Goal: Information Seeking & Learning: Check status

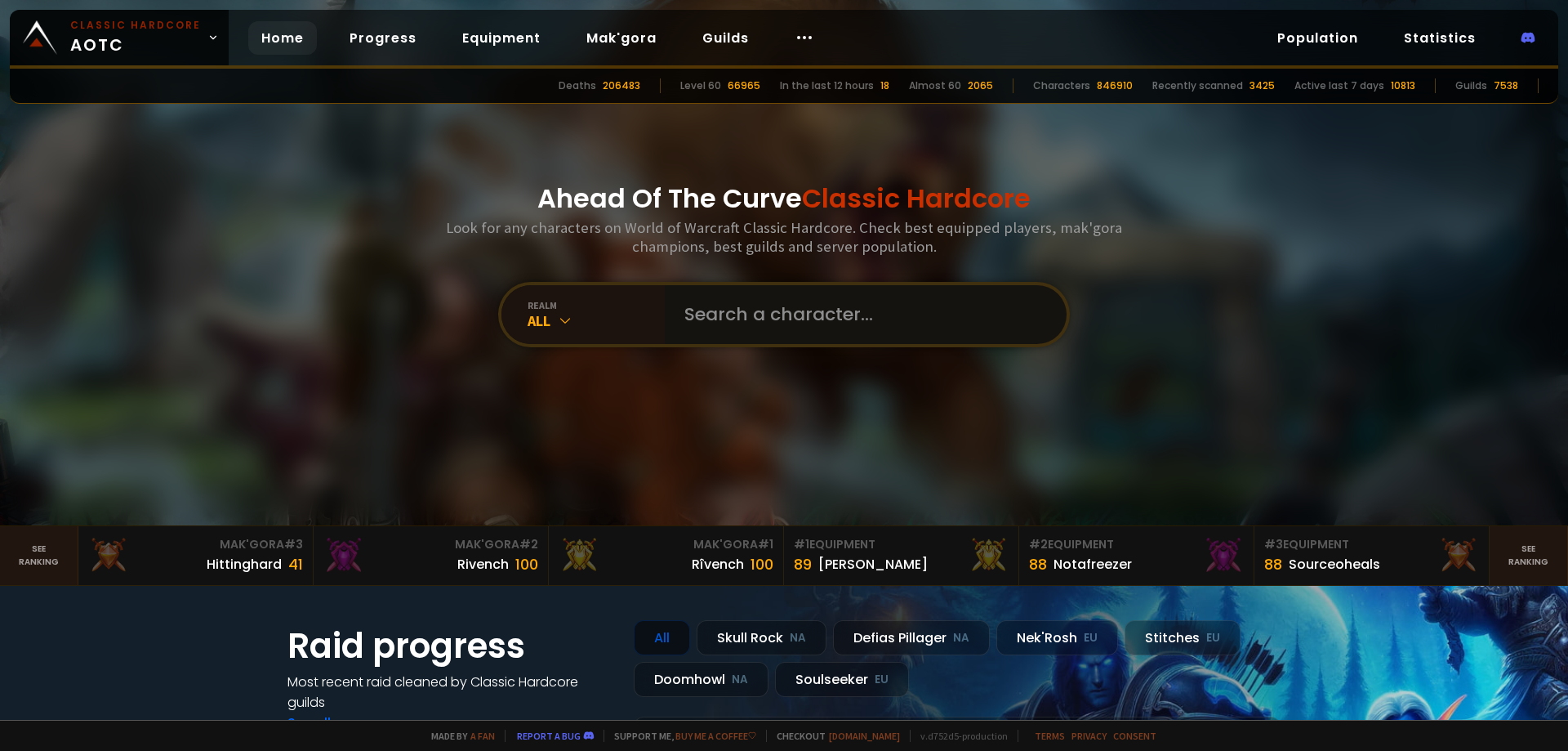
click at [805, 316] on input "text" at bounding box center [861, 314] width 372 height 59
paste input "Shiana"
type input "Shiana"
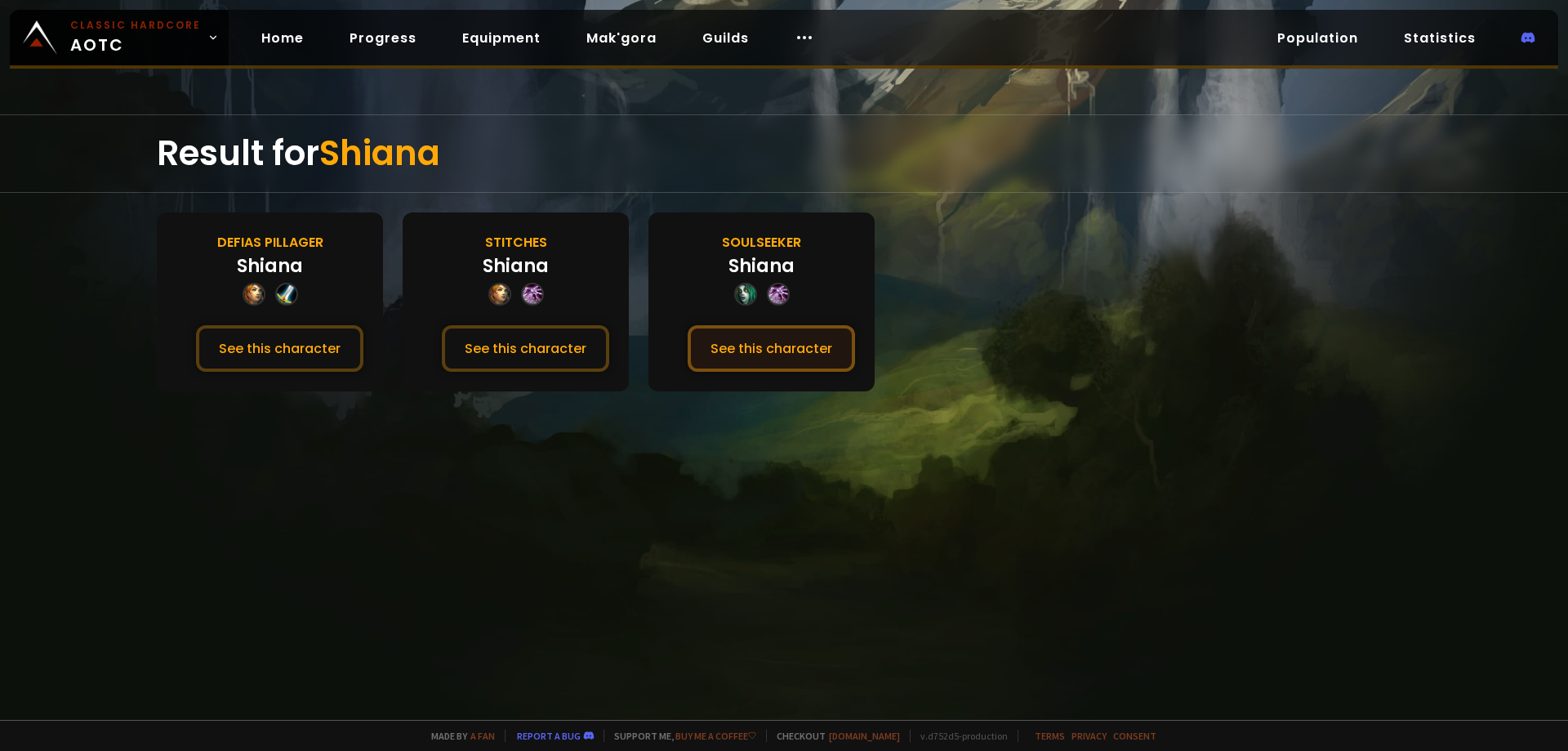
click at [787, 337] on button "See this character" at bounding box center [772, 348] width 168 height 46
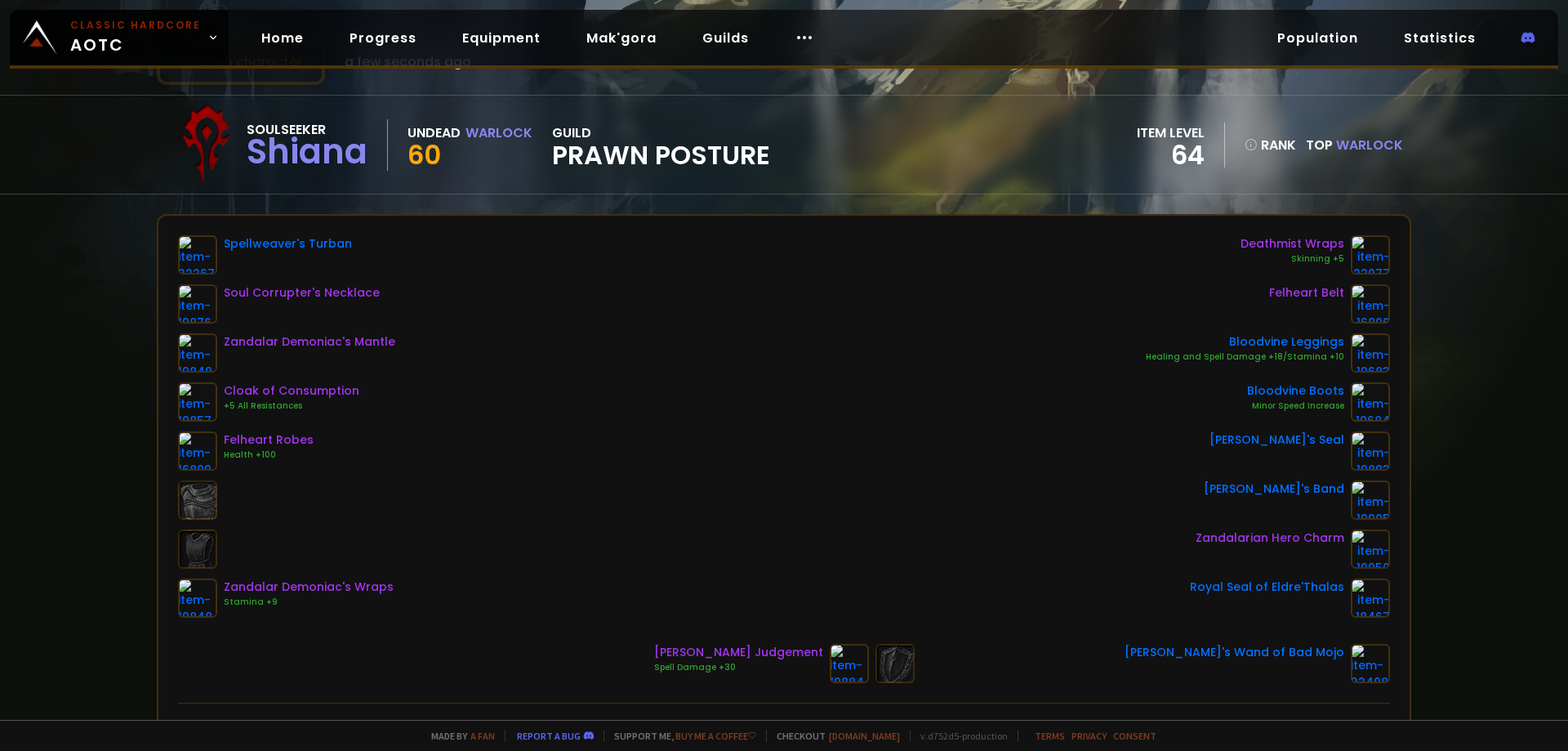
scroll to position [81, 0]
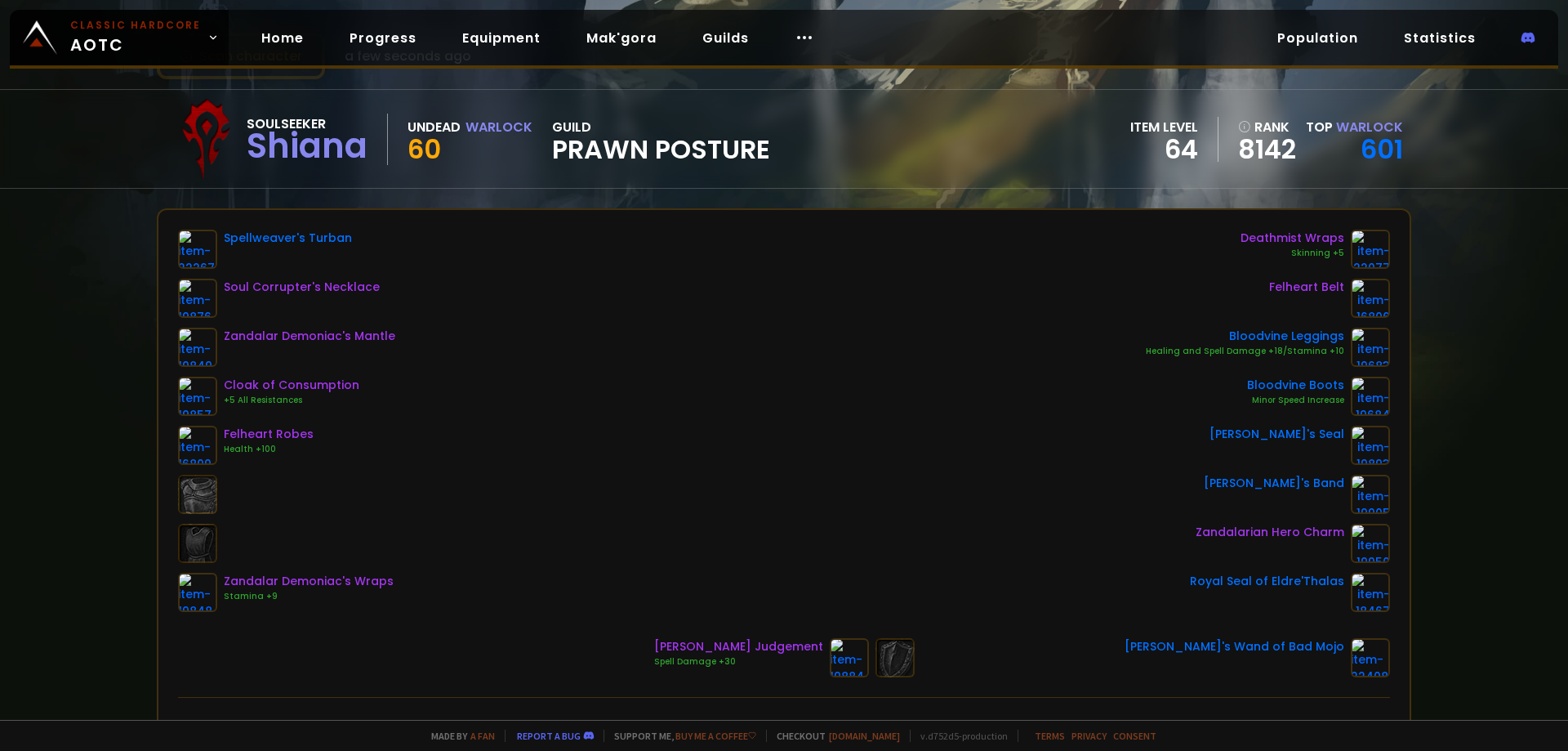
drag, startPoint x: 799, startPoint y: 198, endPoint x: 813, endPoint y: 191, distance: 15.7
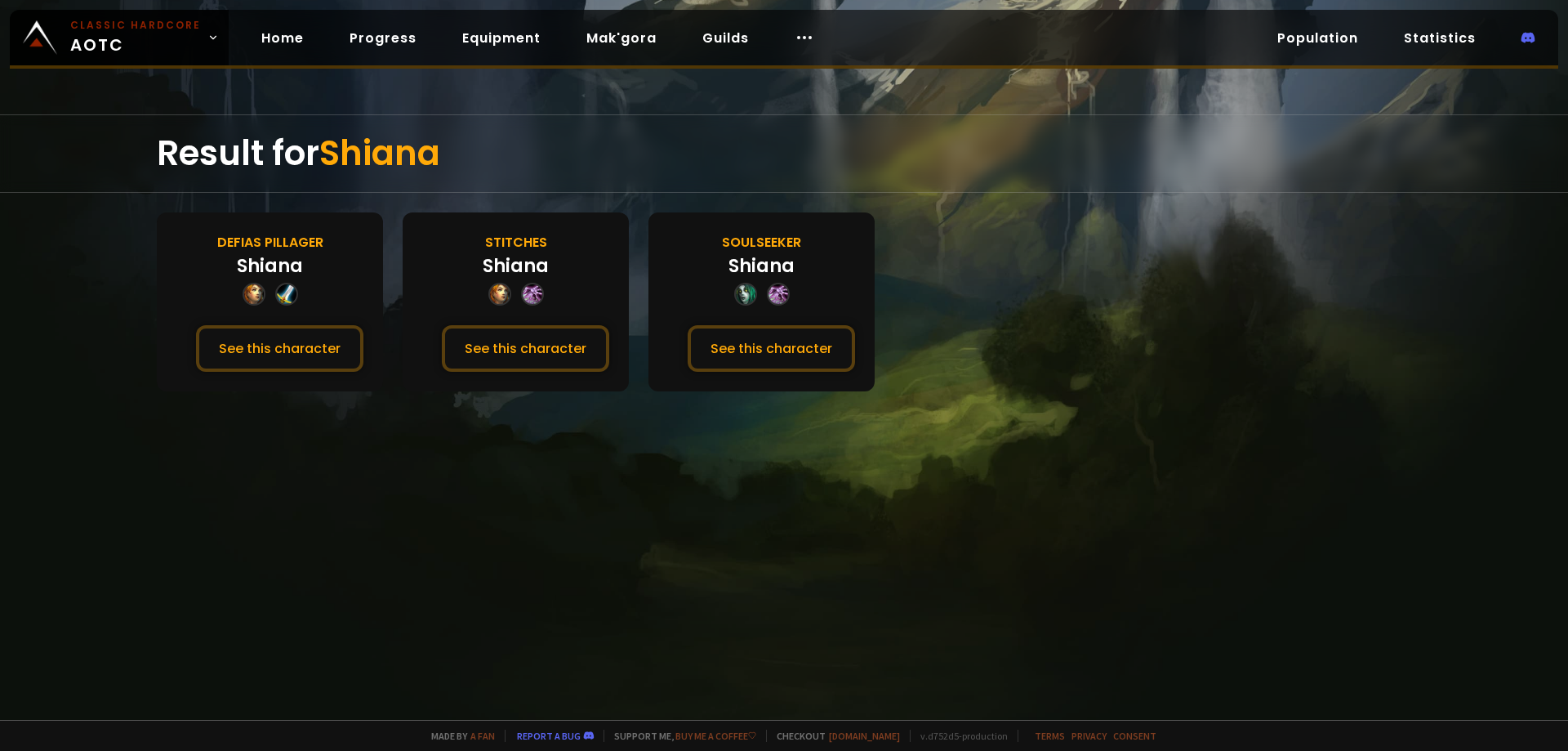
drag, startPoint x: 813, startPoint y: 191, endPoint x: 802, endPoint y: 195, distance: 11.7
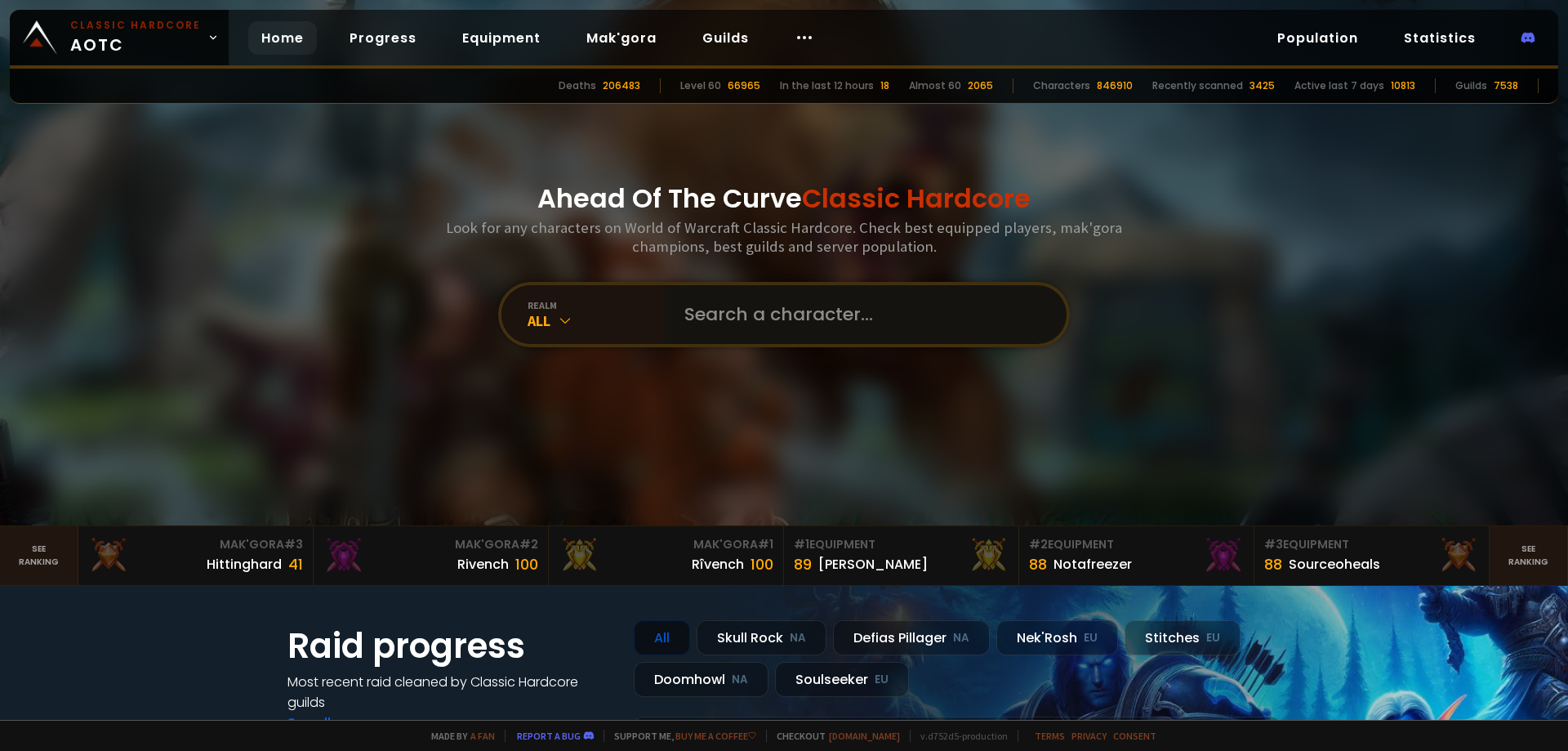
click at [815, 309] on input "text" at bounding box center [861, 314] width 372 height 59
type input "nhoclock"
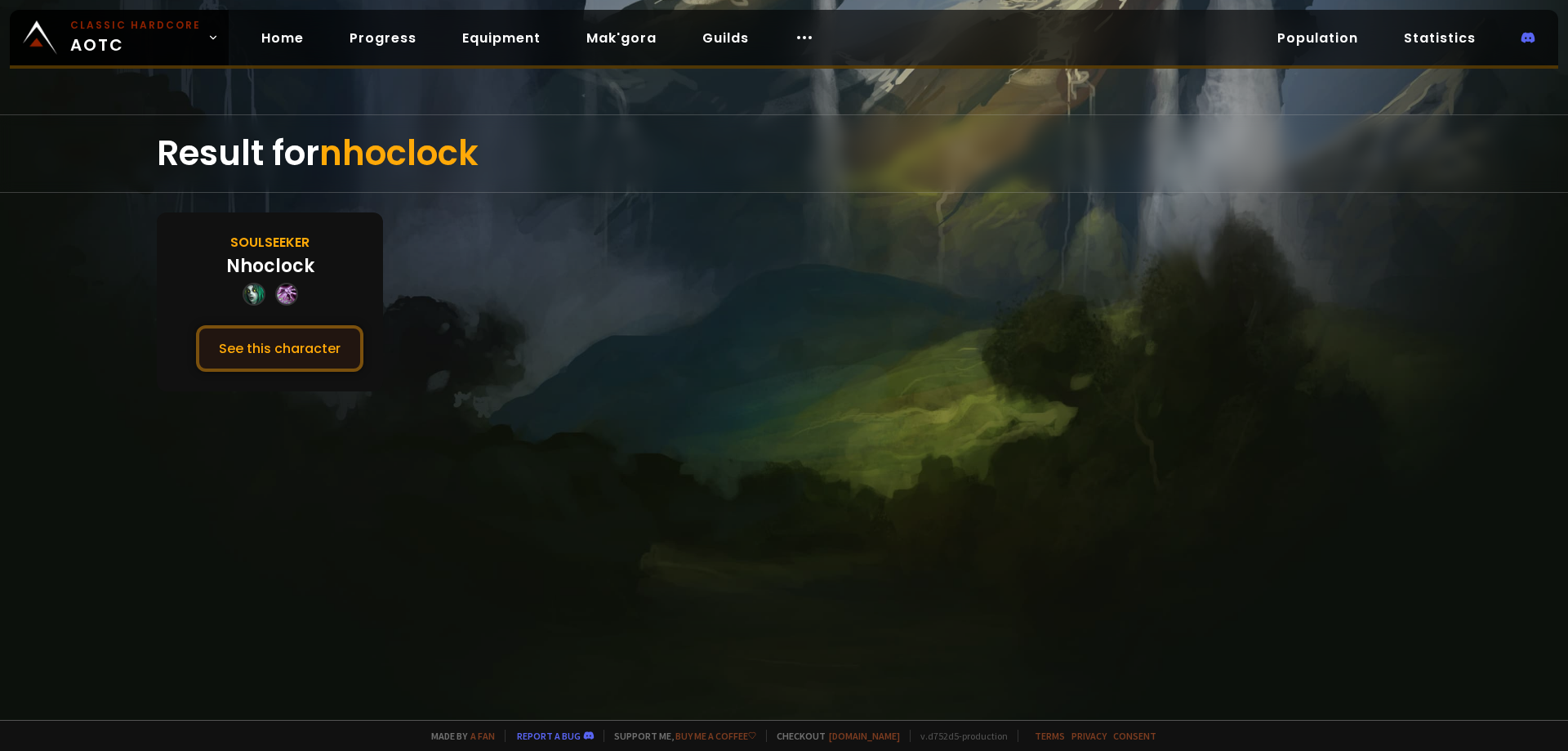
click at [300, 348] on button "See this character" at bounding box center [280, 348] width 168 height 46
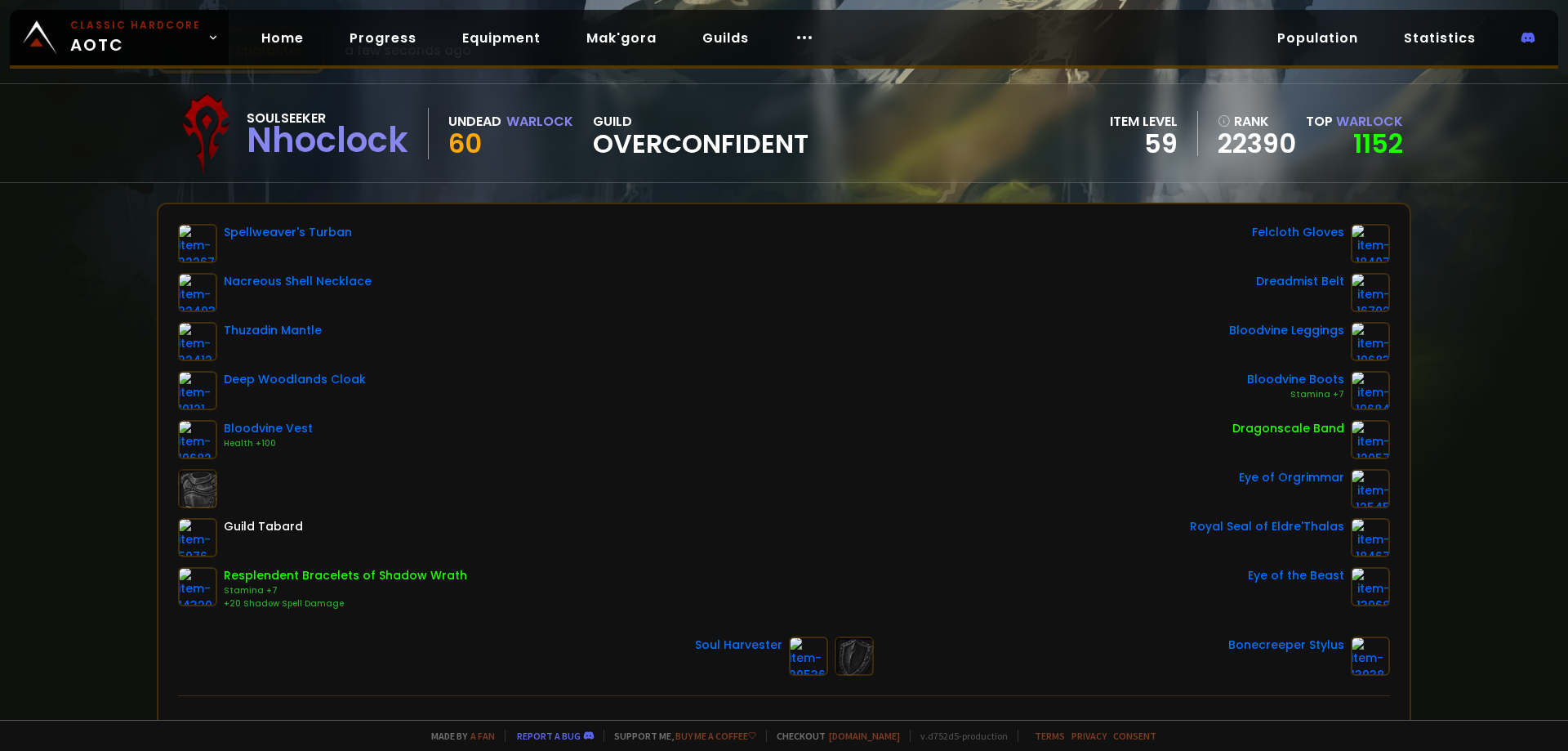
scroll to position [81, 0]
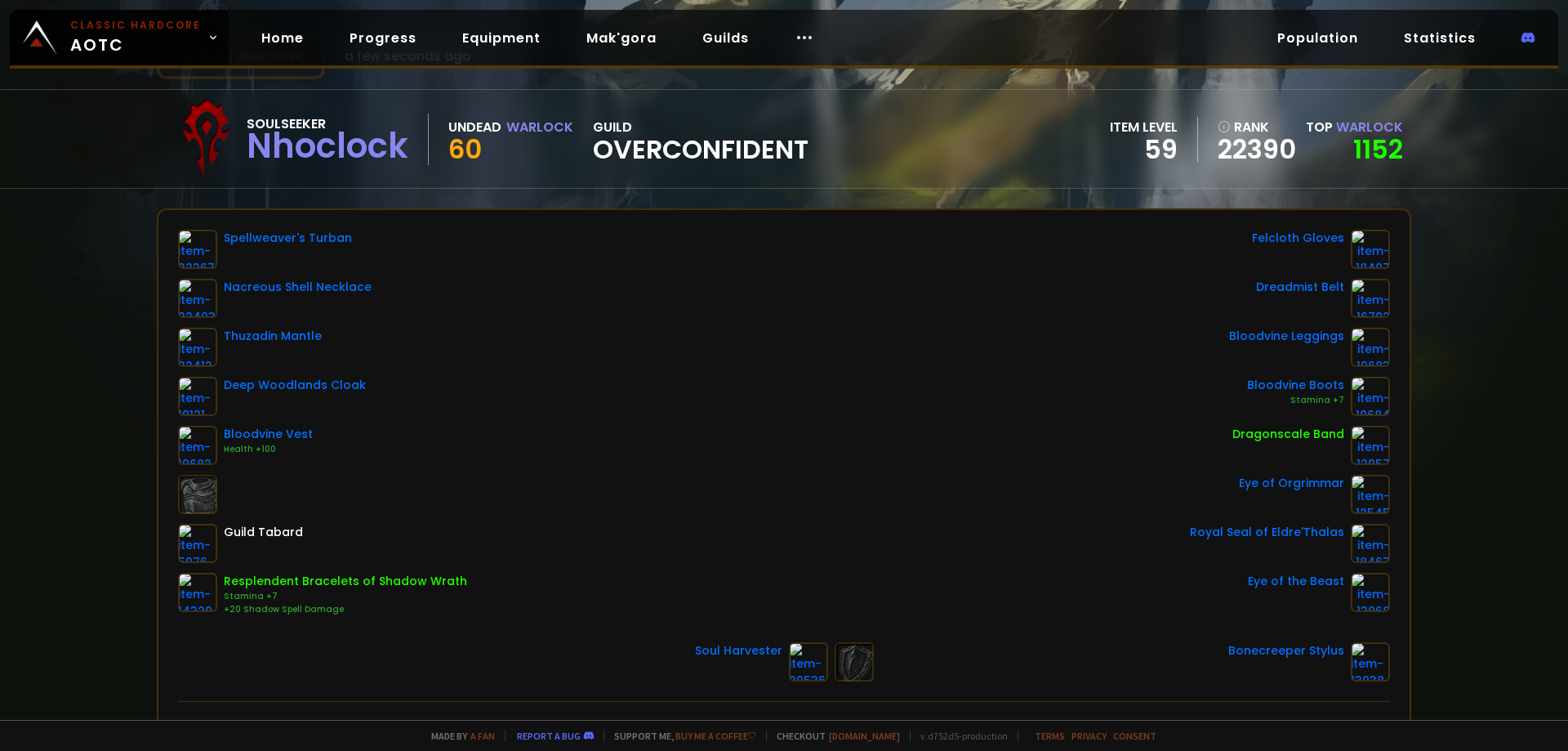
drag, startPoint x: 752, startPoint y: 57, endPoint x: 746, endPoint y: 68, distance: 12.5
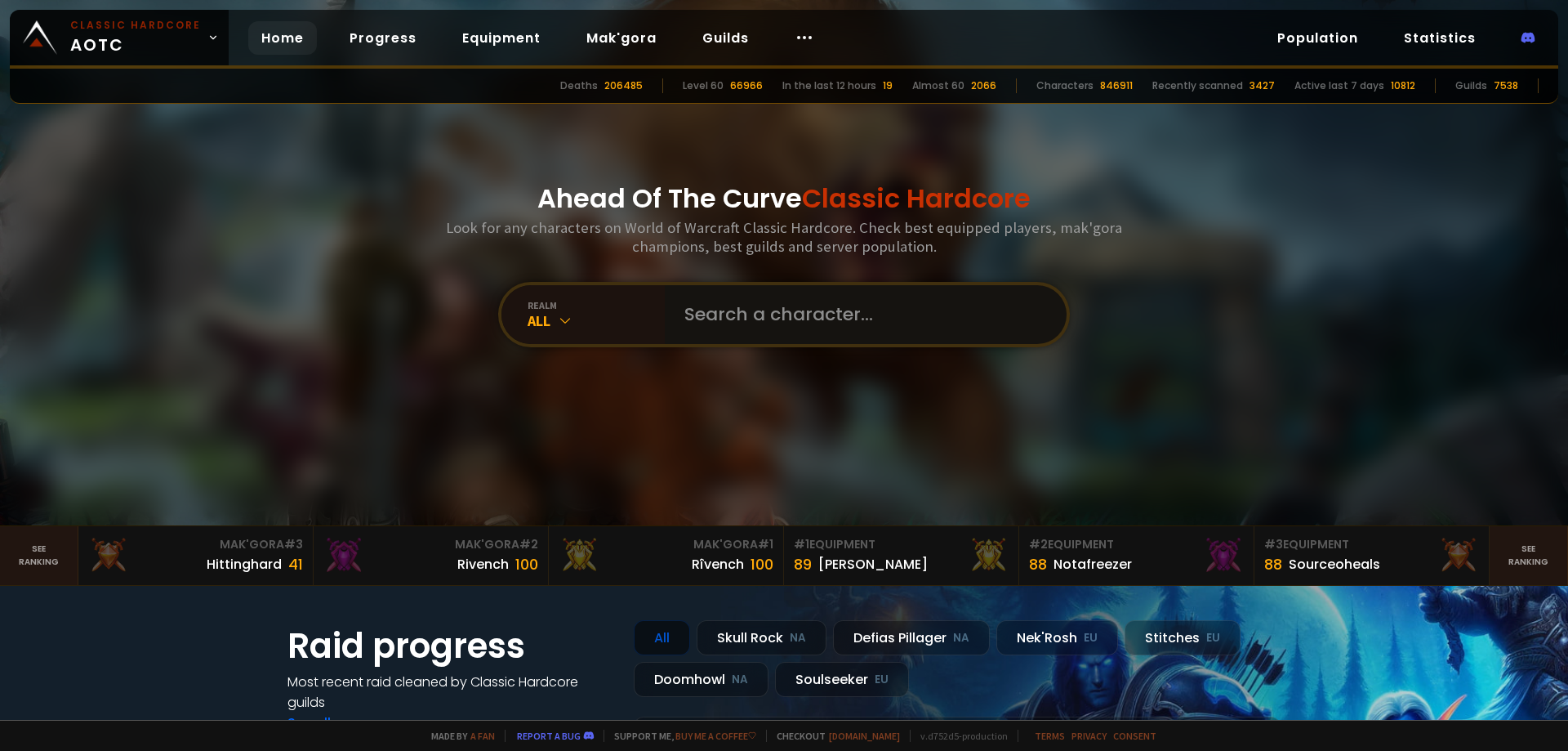
click at [736, 304] on input "text" at bounding box center [861, 314] width 372 height 59
paste input "Rubeasty"
type input "Rubeasty"
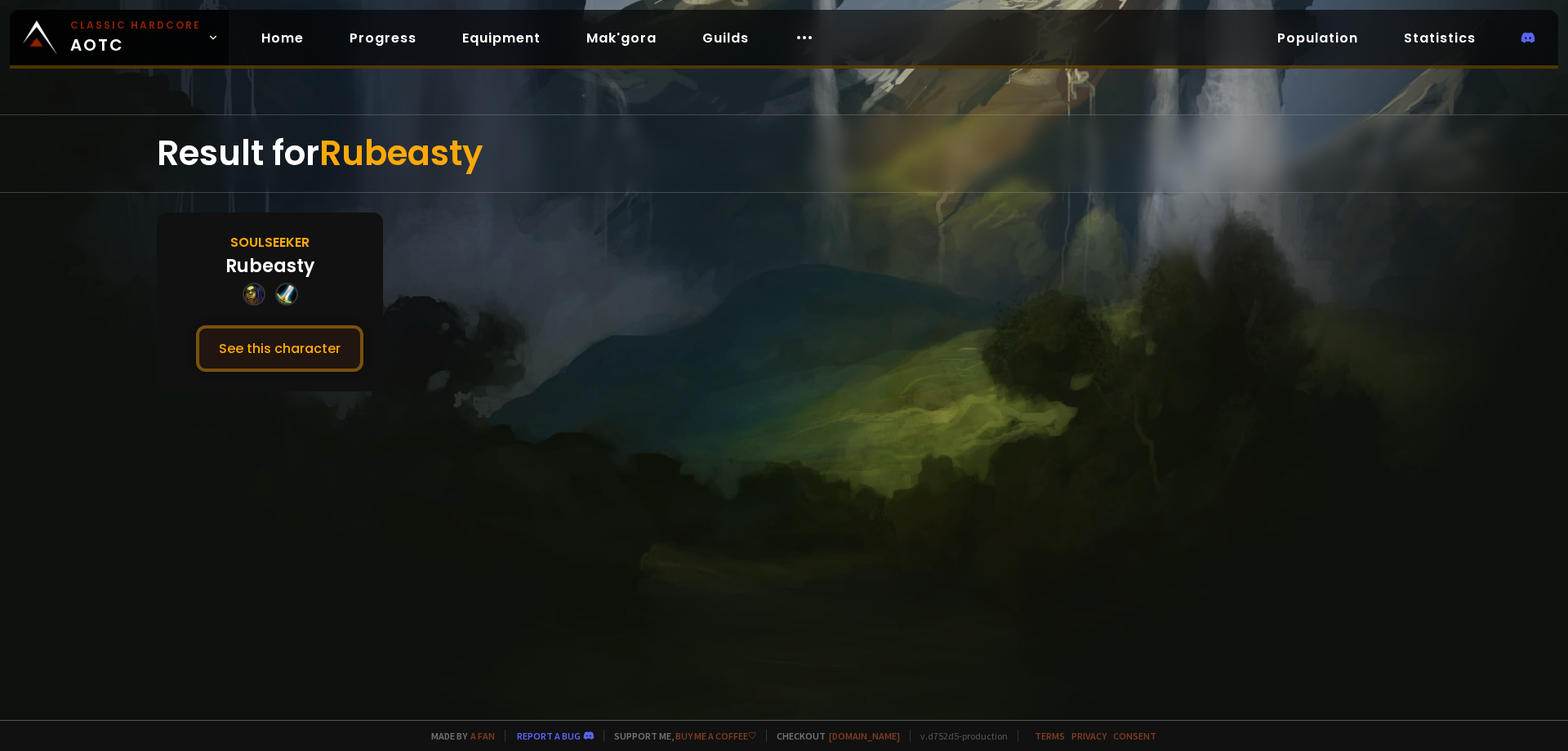
click at [292, 344] on button "See this character" at bounding box center [280, 348] width 168 height 46
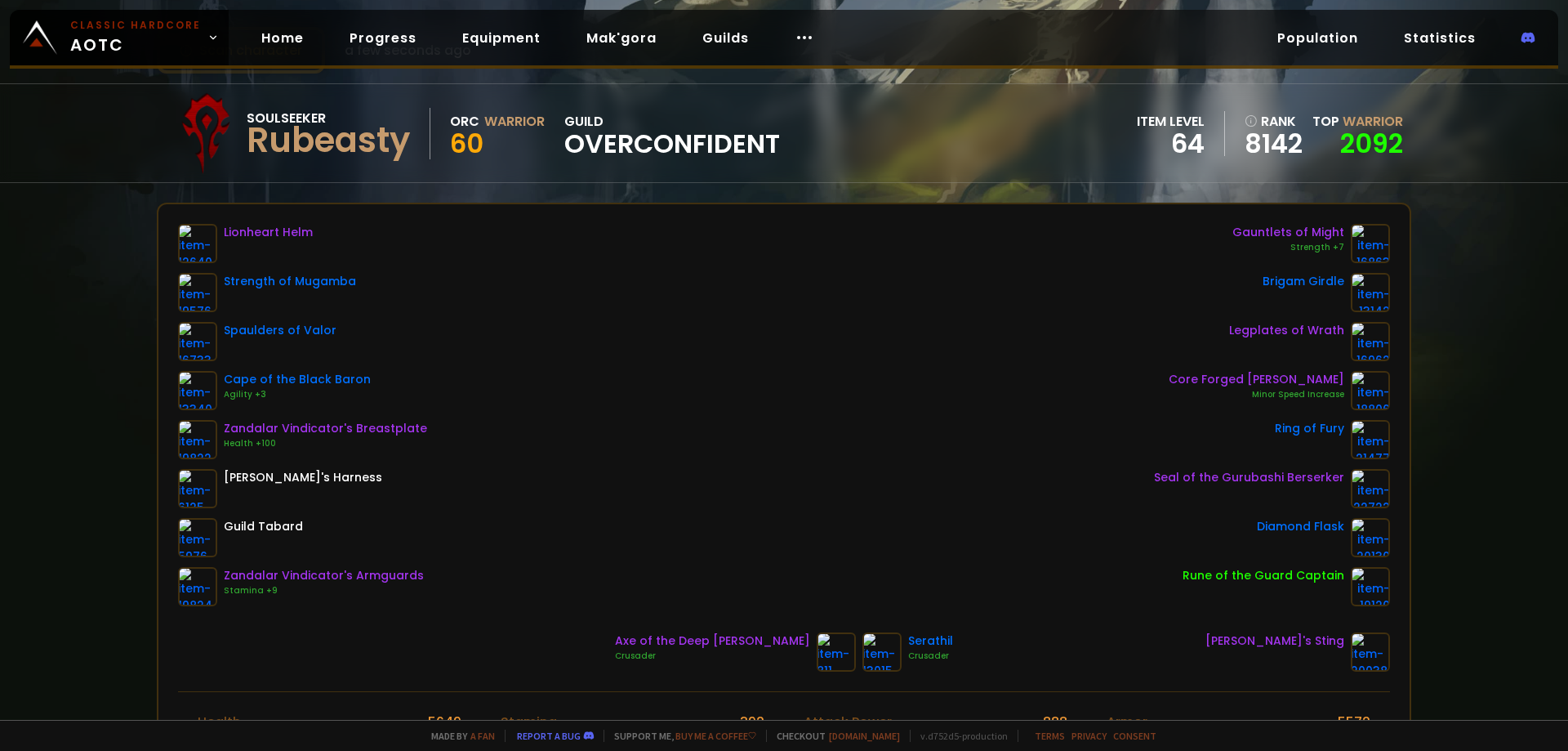
scroll to position [81, 0]
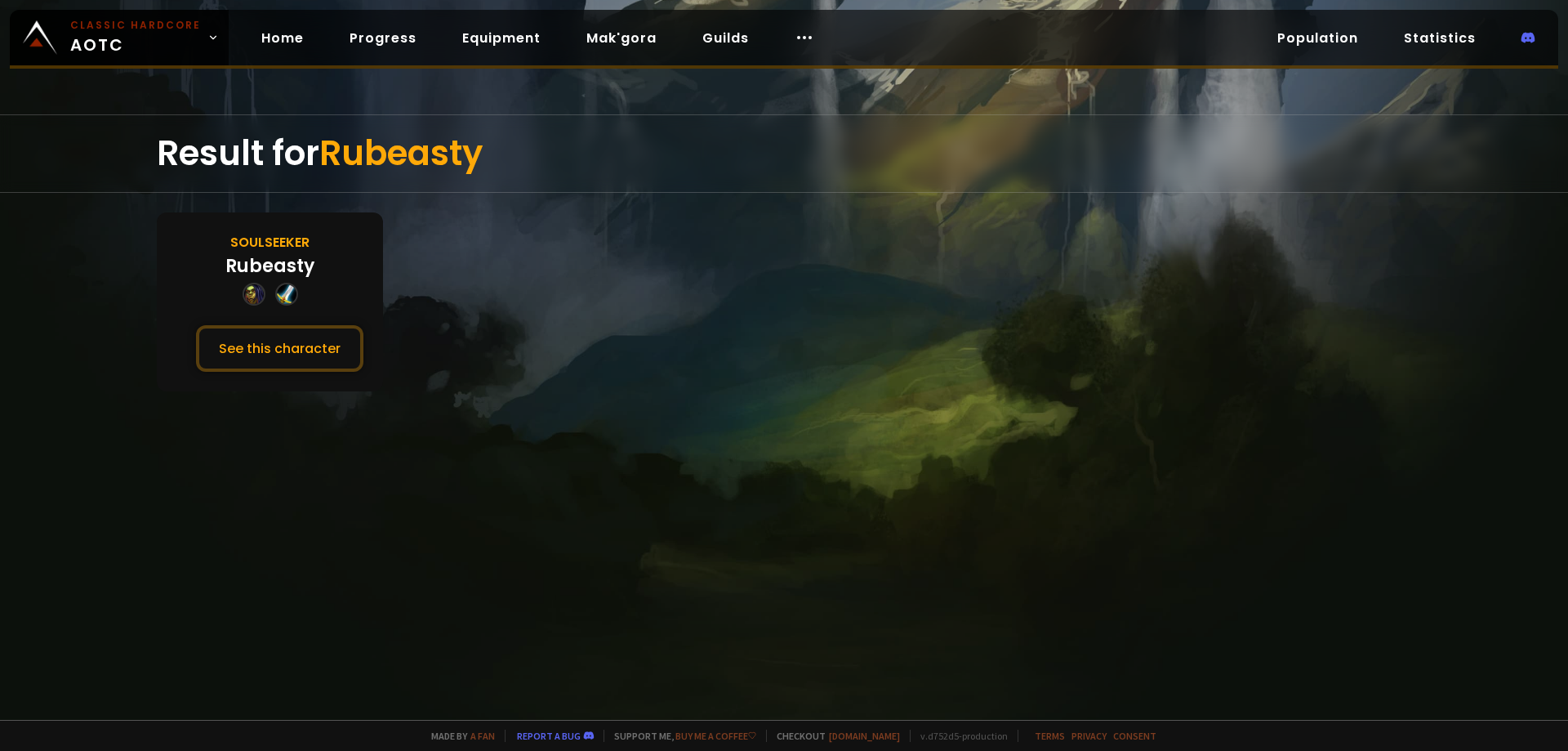
drag, startPoint x: 646, startPoint y: 429, endPoint x: 653, endPoint y: 421, distance: 10.6
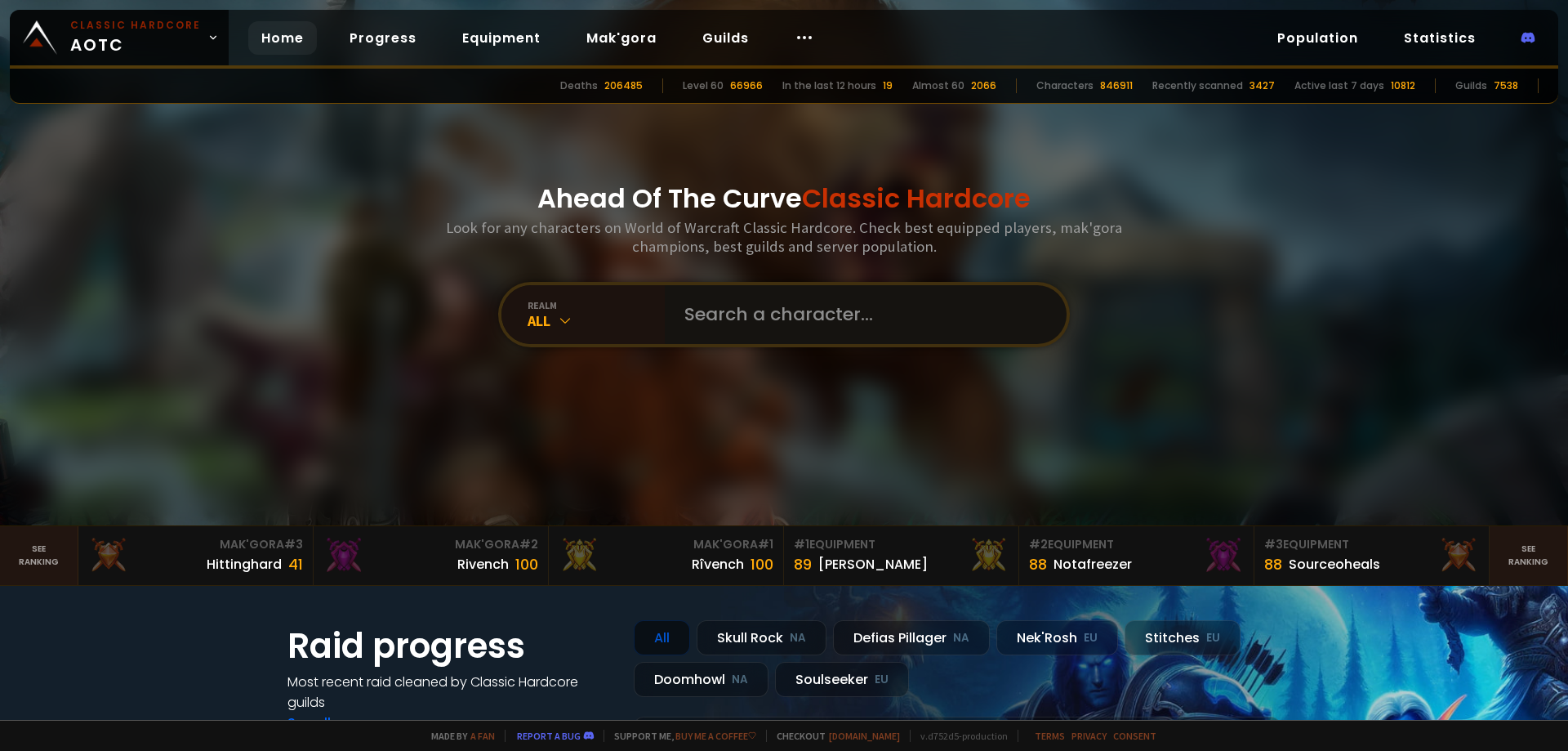
click at [753, 308] on input "text" at bounding box center [861, 314] width 372 height 59
paste input "Starwar"
type input "Starwar"
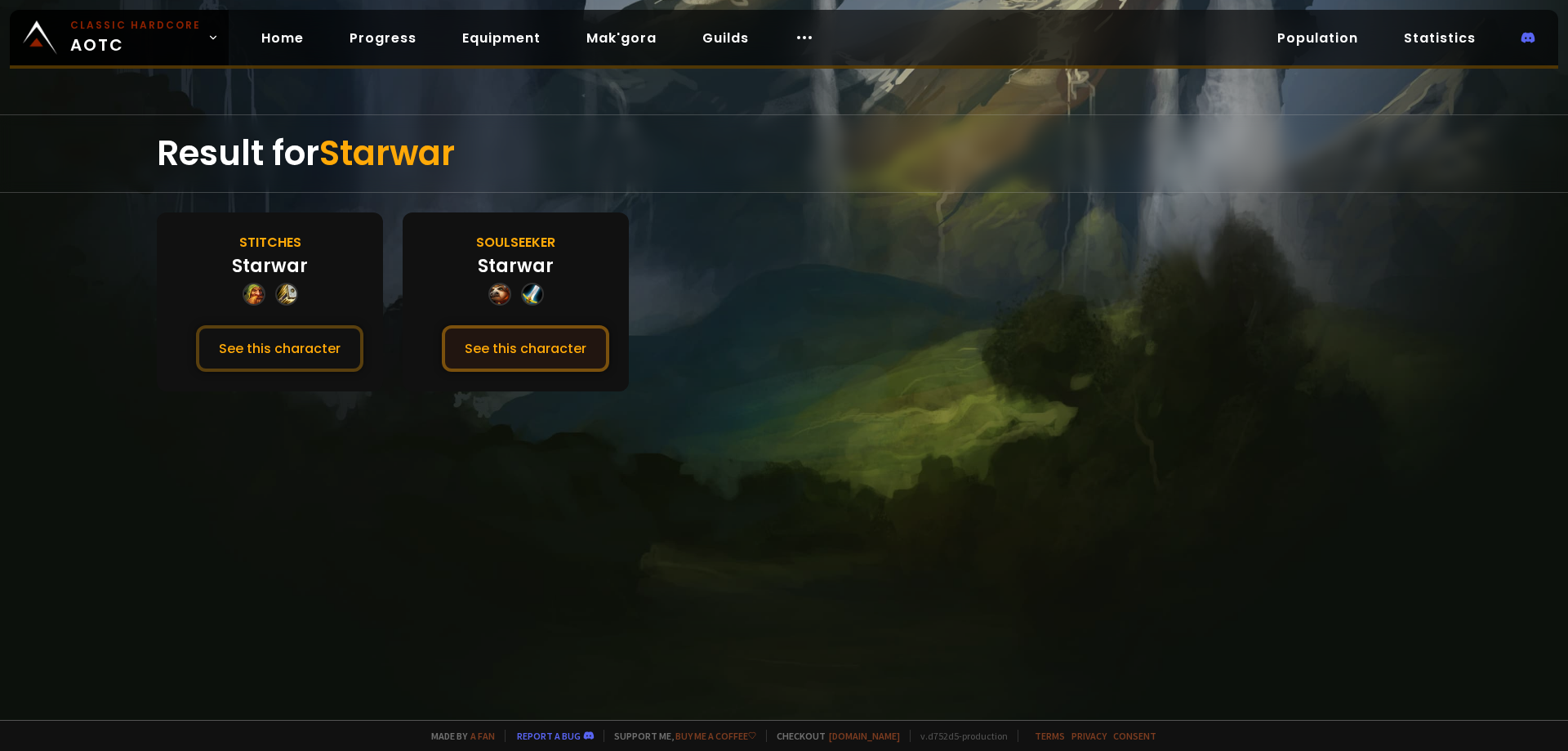
click at [493, 350] on button "See this character" at bounding box center [526, 348] width 168 height 46
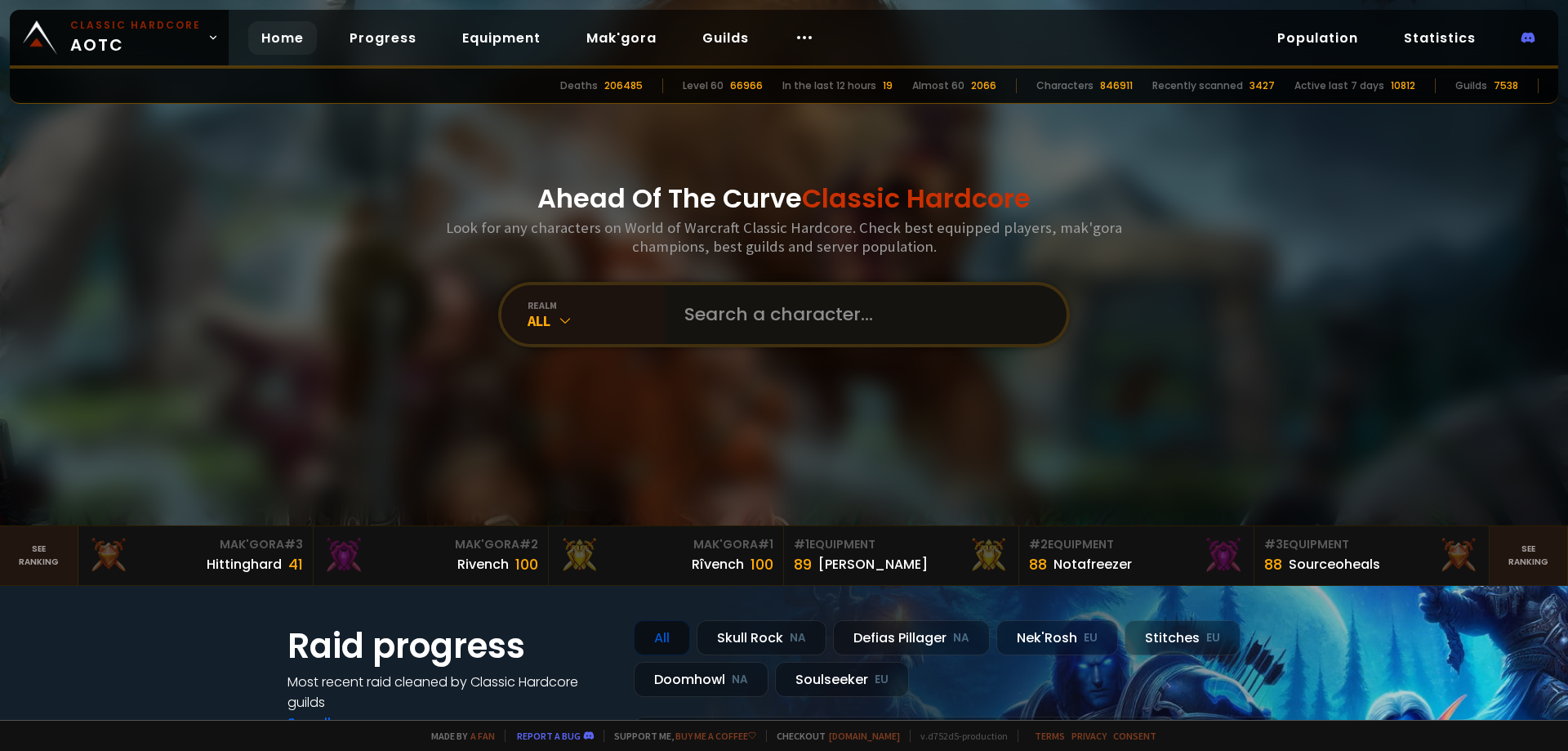
click at [867, 326] on input "text" at bounding box center [861, 314] width 372 height 59
paste input "Tekkrom"
type input "Tekkrom"
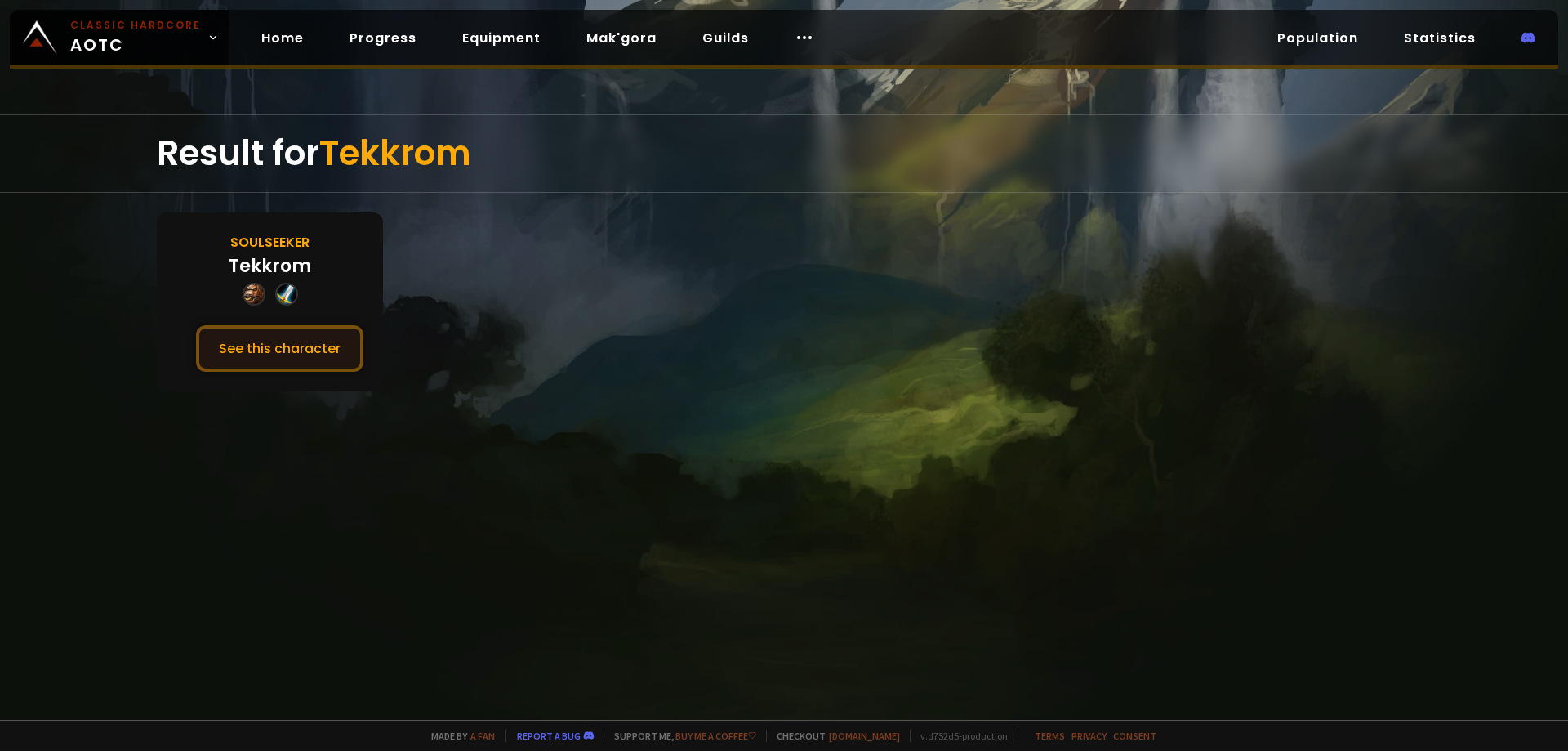
click at [214, 347] on button "See this character" at bounding box center [280, 348] width 168 height 46
